Goal: Task Accomplishment & Management: Use online tool/utility

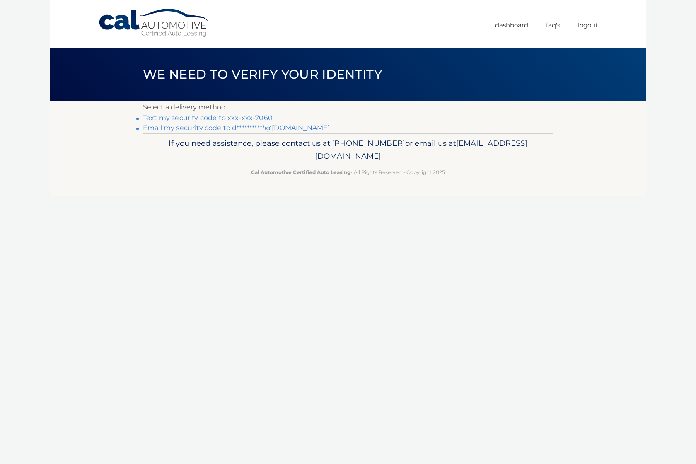
click at [262, 119] on link "Text my security code to xxx-xxx-7060" at bounding box center [208, 118] width 130 height 8
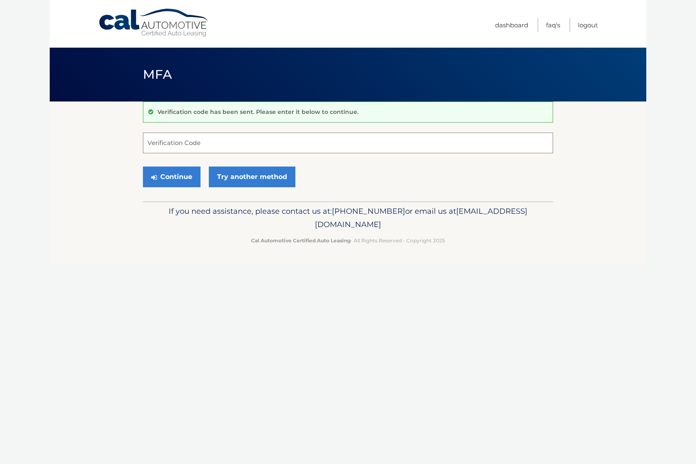
click at [250, 142] on input "Verification Code" at bounding box center [348, 143] width 410 height 21
type input "725762"
click at [185, 178] on button "Continue" at bounding box center [172, 177] width 58 height 21
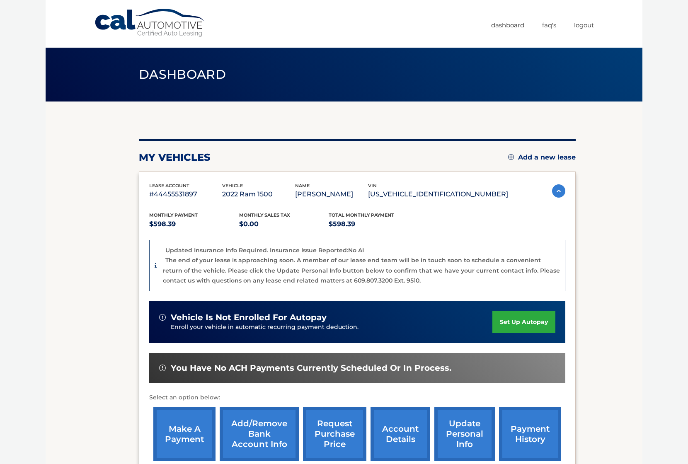
click at [201, 424] on link "make a payment" at bounding box center [184, 434] width 62 height 54
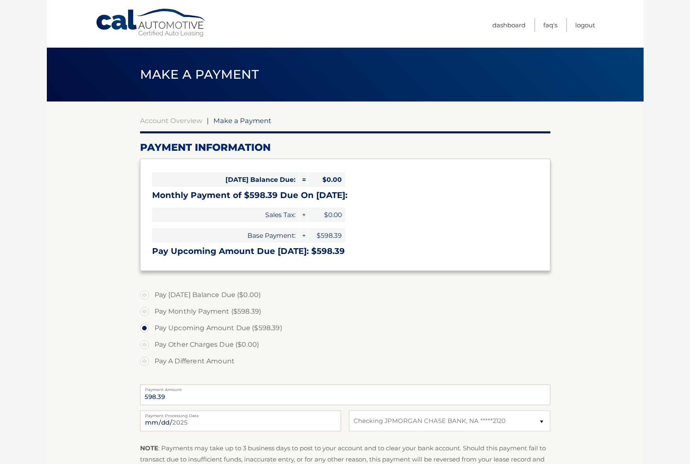
select select "MTkxYjgyMGQtZTI3ZC00MDgzLWE1MzMtMmJhZWViMTAwMWU3"
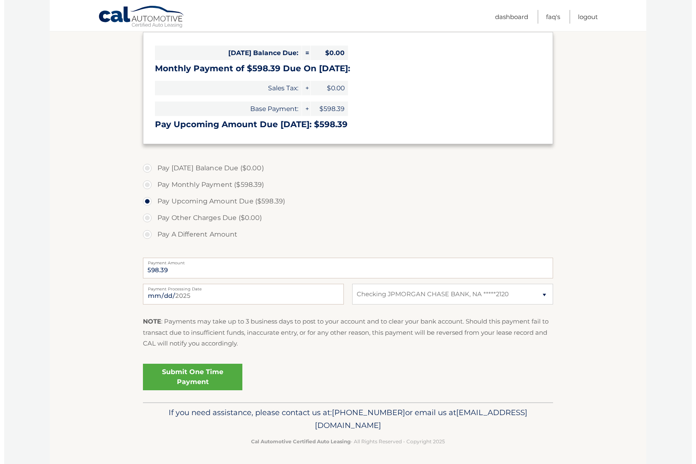
scroll to position [128, 0]
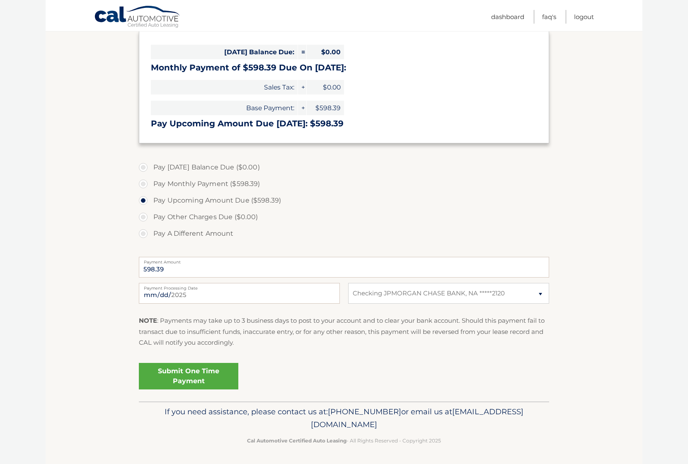
click at [197, 383] on link "Submit One Time Payment" at bounding box center [188, 376] width 99 height 27
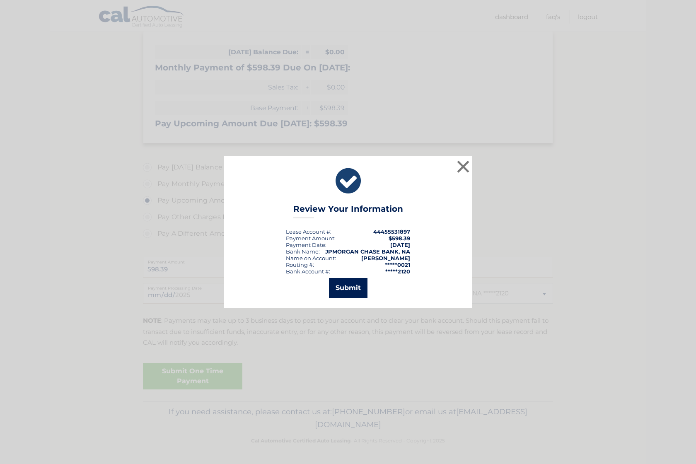
click at [351, 298] on button "Submit" at bounding box center [348, 288] width 39 height 20
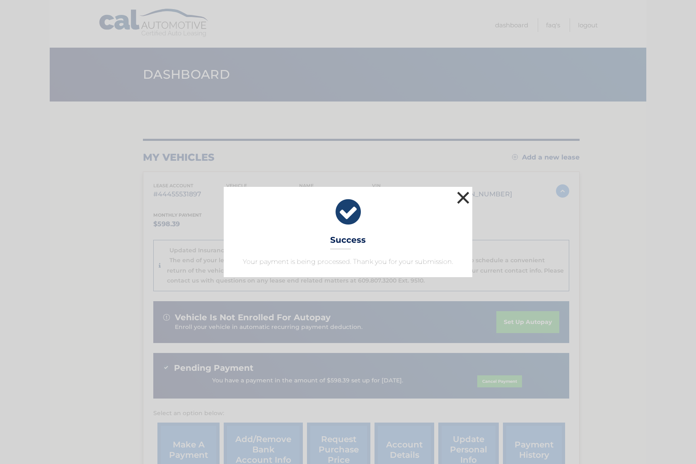
click at [466, 199] on button "×" at bounding box center [463, 197] width 17 height 17
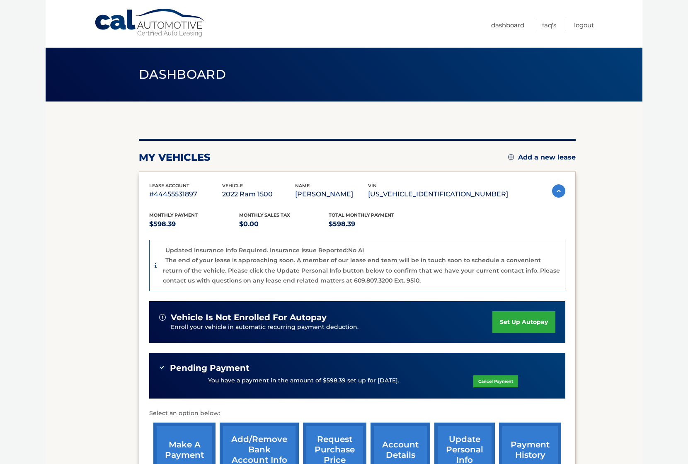
click at [22, 56] on body "Cal Automotive Menu Dashboard FAQ's Logout" at bounding box center [344, 232] width 688 height 464
